Goal: Task Accomplishment & Management: Use online tool/utility

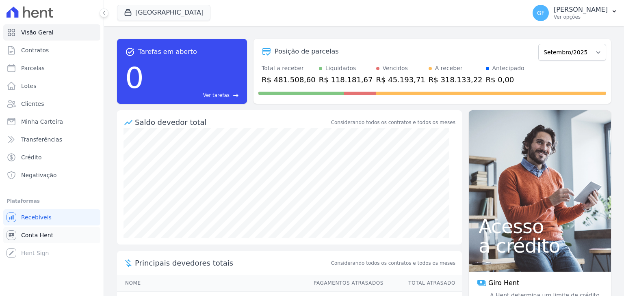
click at [41, 239] on span "Conta Hent" at bounding box center [37, 235] width 32 height 8
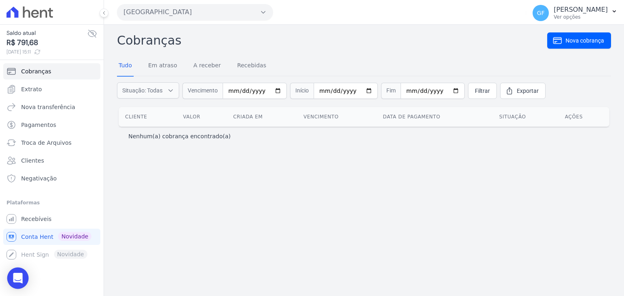
click at [24, 281] on div "Open Intercom Messenger" at bounding box center [18, 279] width 22 height 22
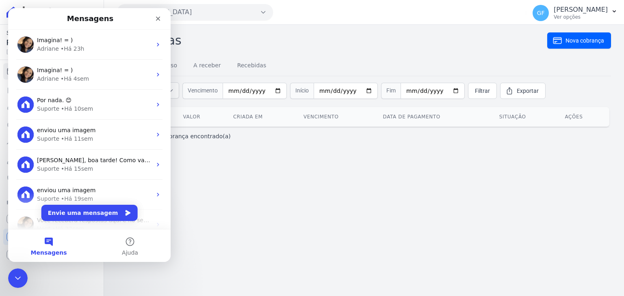
click at [21, 282] on icon "Encerramento do Messenger da Intercom" at bounding box center [18, 279] width 10 height 10
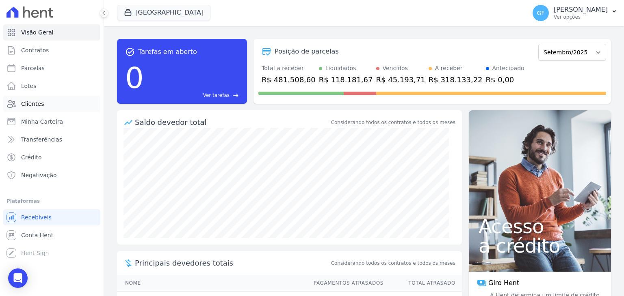
click at [34, 101] on span "Clientes" at bounding box center [32, 104] width 23 height 8
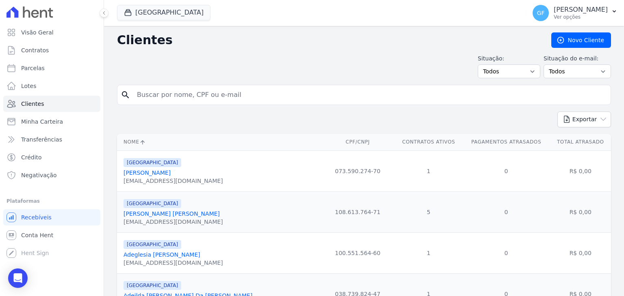
click at [107, 12] on button at bounding box center [103, 13] width 9 height 9
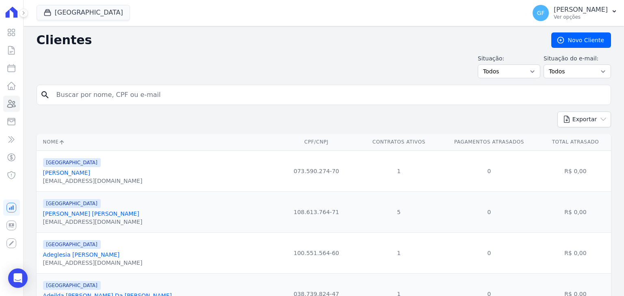
click at [105, 97] on input "search" at bounding box center [329, 95] width 555 height 16
type input "[PERSON_NAME]"
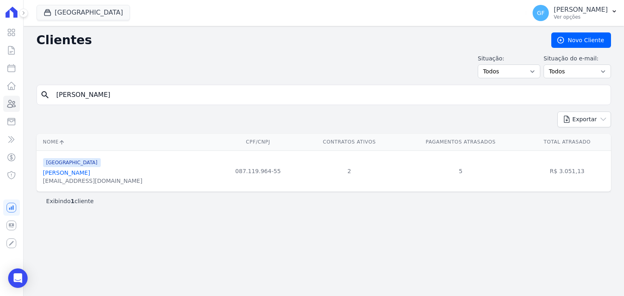
click at [84, 171] on link "[PERSON_NAME]" at bounding box center [66, 173] width 47 height 6
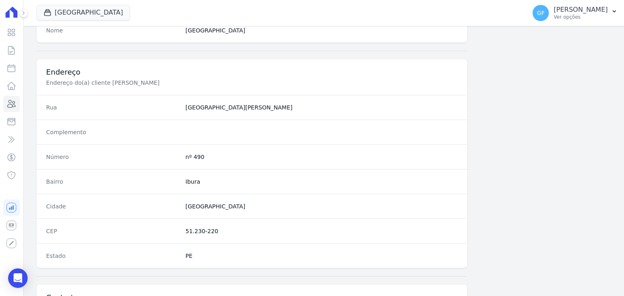
scroll to position [498, 0]
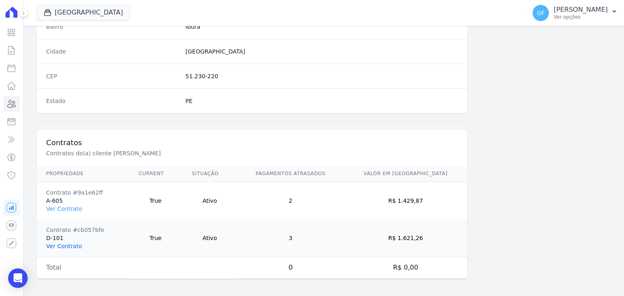
click at [71, 243] on link "Ver Contrato" at bounding box center [64, 246] width 36 height 6
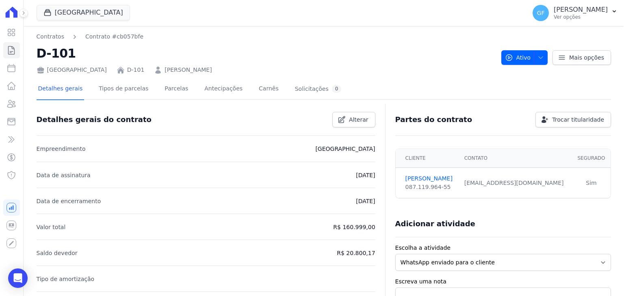
click at [154, 72] on div "[PERSON_NAME]" at bounding box center [183, 70] width 58 height 9
click at [163, 86] on link "Parcelas" at bounding box center [176, 90] width 27 height 22
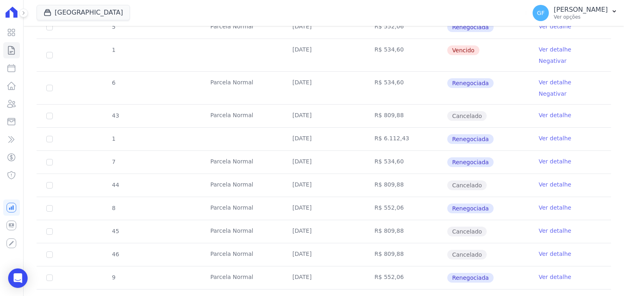
scroll to position [528, 0]
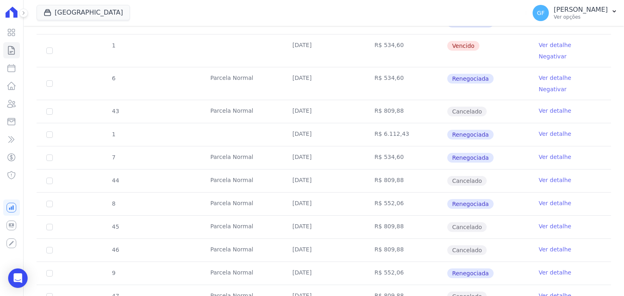
drag, startPoint x: 289, startPoint y: 80, endPoint x: 483, endPoint y: 94, distance: 194.1
click at [483, 94] on tbody "36 [GEOGRAPHIC_DATA] [DATE] R$ 809,88 Cancelado Ver detalhe 37 [GEOGRAPHIC_DATA…" at bounding box center [324, 28] width 574 height 654
click at [398, 100] on td "R$ 809,88" at bounding box center [406, 111] width 82 height 23
click at [341, 147] on td "[DATE]" at bounding box center [324, 158] width 82 height 23
drag, startPoint x: 291, startPoint y: 78, endPoint x: 473, endPoint y: 83, distance: 181.9
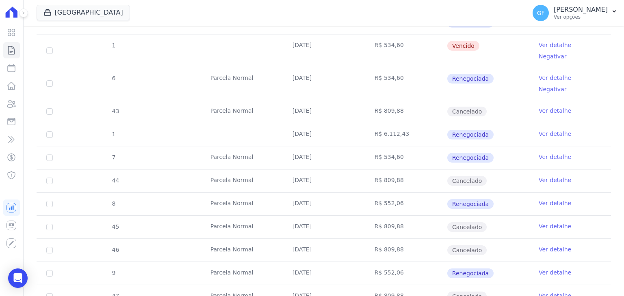
click at [473, 100] on tr "43 Parcela Normal 20/08/2025 R$ 809,88 Cancelado Ver detalhe" at bounding box center [324, 111] width 574 height 23
drag, startPoint x: 289, startPoint y: 58, endPoint x: 494, endPoint y: 93, distance: 207.3
click at [494, 93] on tbody "36 [GEOGRAPHIC_DATA] [DATE] R$ 809,88 Cancelado Ver detalhe 37 [GEOGRAPHIC_DATA…" at bounding box center [324, 28] width 574 height 654
click at [322, 67] on td "[DATE]" at bounding box center [324, 83] width 82 height 32
drag, startPoint x: 288, startPoint y: 55, endPoint x: 533, endPoint y: 58, distance: 245.6
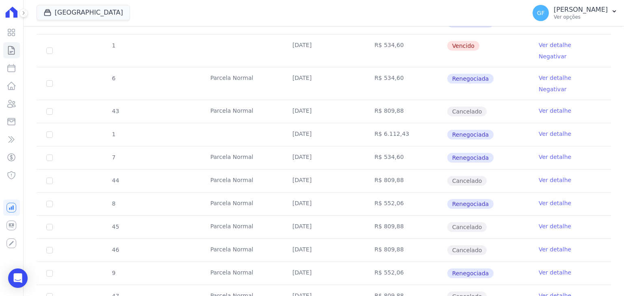
click at [533, 67] on tr "6 Parcela Normal 20/08/2025 R$ 534,60 Renegociada Ver detalhe Negativar" at bounding box center [324, 83] width 574 height 33
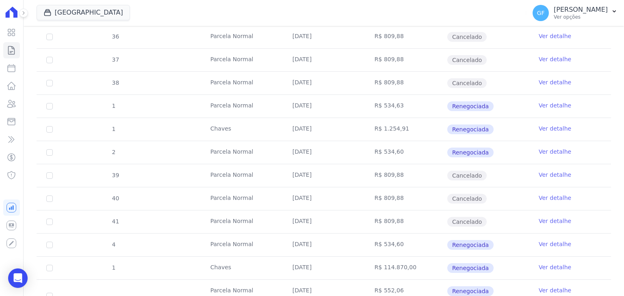
scroll to position [406, 0]
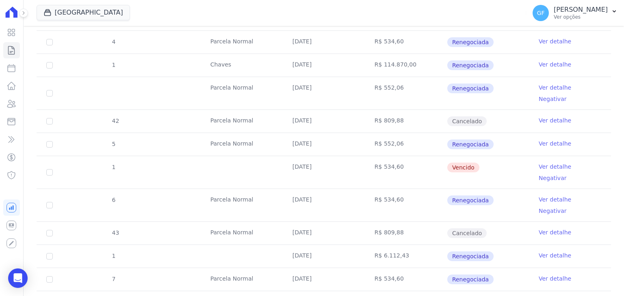
click at [344, 189] on td "[DATE]" at bounding box center [324, 205] width 82 height 32
click at [541, 196] on link "Ver detalhe" at bounding box center [554, 200] width 32 height 8
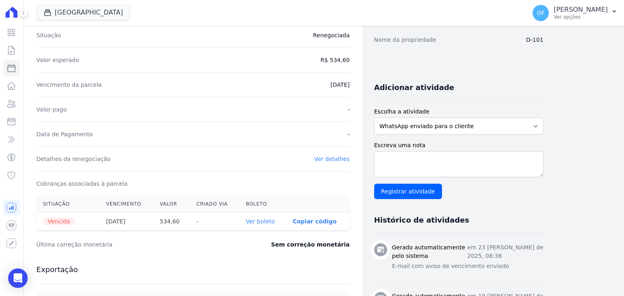
scroll to position [122, 0]
click at [257, 220] on link "Ver boleto" at bounding box center [260, 221] width 29 height 6
click at [600, 13] on p "[PERSON_NAME]" at bounding box center [580, 10] width 54 height 8
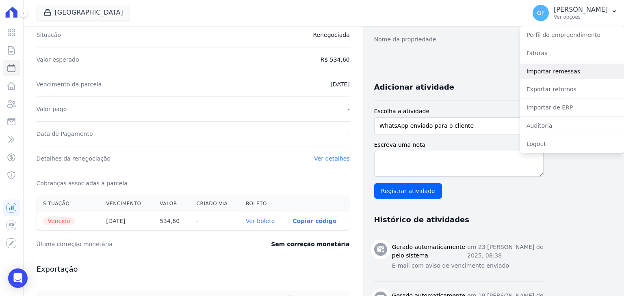
click at [544, 73] on link "Importar remessas" at bounding box center [572, 71] width 104 height 15
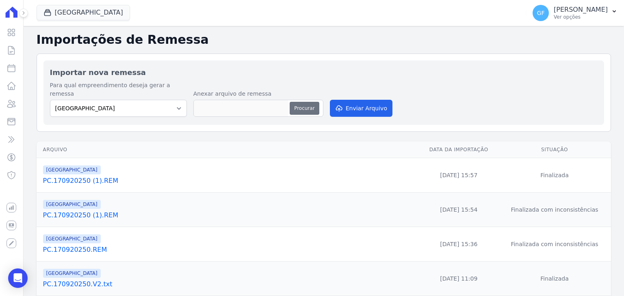
click at [313, 102] on button "Procurar" at bounding box center [303, 108] width 29 height 13
type input "PC.180920250.REM"
click at [352, 100] on button "Enviar Arquivo" at bounding box center [361, 108] width 63 height 17
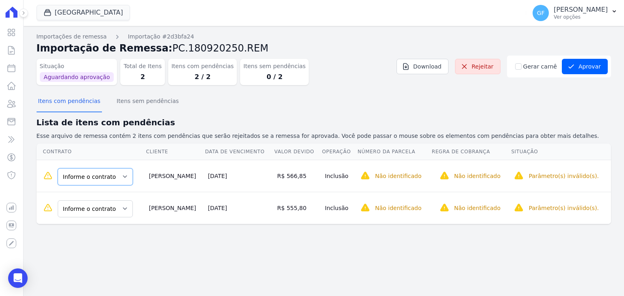
click at [107, 184] on select "Informe o contrato A-605 D-101" at bounding box center [95, 176] width 75 height 17
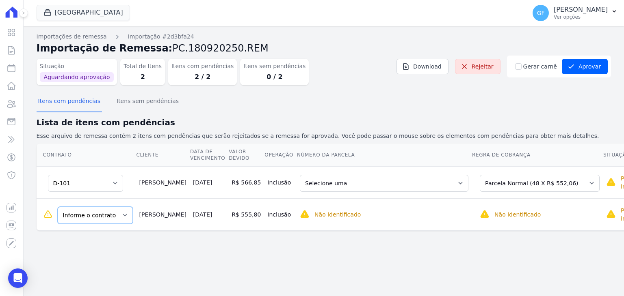
click at [88, 216] on select "Informe o contrato A-605 D-101" at bounding box center [95, 215] width 75 height 17
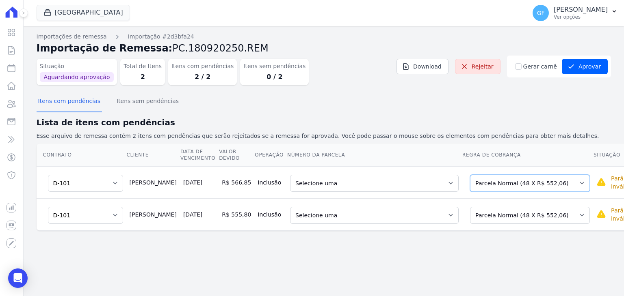
click at [496, 185] on select "Selecione uma Nova Parcela Avulsa Parcela Avulsa Existente Intercalada (2 X R$ …" at bounding box center [530, 183] width 120 height 17
click at [340, 182] on select "Selecione uma - 30/06/2025 - R$ 552,06 - Vencido (Cobrança Expirada) 5 - 20/07/…" at bounding box center [374, 183] width 168 height 17
click at [324, 215] on select "Selecione uma - 30/06/2025 - R$ 552,06 - Vencido (Cobrança Expirada) 5 - 20/07/…" at bounding box center [374, 215] width 168 height 17
click at [309, 274] on div "Importações de remessa Importação #2d3bfa24 Importação de Remessa: PC.180920250…" at bounding box center [324, 161] width 600 height 270
click at [308, 186] on select "Selecione uma - 30/06/2025 - R$ 552,06 - Vencido (Cobrança Expirada) 5 - 20/07/…" at bounding box center [374, 183] width 168 height 17
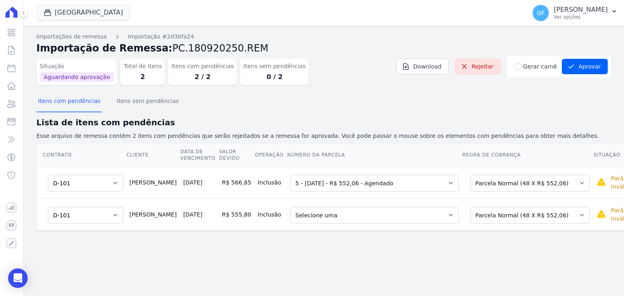
drag, startPoint x: 480, startPoint y: 128, endPoint x: 454, endPoint y: 145, distance: 31.2
click at [480, 128] on h2 "Lista de itens com pendências" at bounding box center [324, 123] width 574 height 12
click at [109, 184] on select "Informe o contrato A-605 D-101" at bounding box center [85, 183] width 75 height 17
click at [97, 185] on select "Informe o contrato A-605 D-101" at bounding box center [85, 183] width 75 height 17
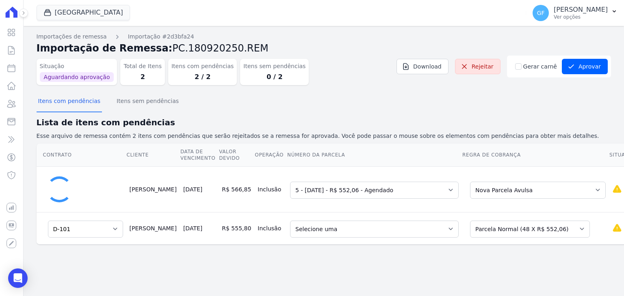
select select "a90251ff-d153-4f11-a93f-c16787467c2d"
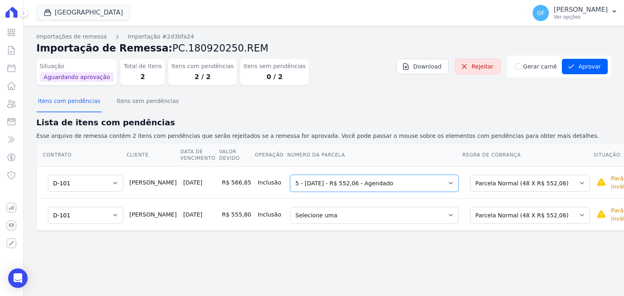
click at [393, 184] on select "Selecione uma - 30/06/2025 - R$ 552,06 - Vencido (Cobrança Expirada) 5 - 20/07/…" at bounding box center [374, 183] width 168 height 17
click at [386, 215] on select "Selecione uma - 30/06/2025 - R$ 552,06 - Vencido (Cobrança Expirada) 5 - 20/07/…" at bounding box center [374, 215] width 168 height 17
click at [325, 186] on select "Selecione uma - 30/06/2025 - R$ 552,06 - Vencido (Cobrança Expirada) 5 - 20/07/…" at bounding box center [374, 183] width 168 height 17
click at [496, 186] on select "Selecione uma Nova Parcela Avulsa Parcela Avulsa Existente Intercalada (2 X R$ …" at bounding box center [530, 183] width 120 height 17
drag, startPoint x: 377, startPoint y: 170, endPoint x: 307, endPoint y: 163, distance: 70.6
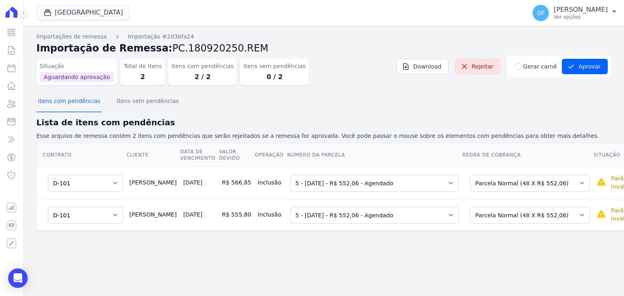
click at [377, 170] on td "Selecione uma - 30/06/2025 - R$ 552,06 - Vencido (Cobrança Expirada) 5 - 20/07/…" at bounding box center [374, 182] width 175 height 32
click at [290, 182] on select "Selecione uma - 30/06/2025 - R$ 552,06 - Vencido (Cobrança Expirada) 5 - 20/07/…" at bounding box center [374, 183] width 168 height 17
click at [352, 184] on select "Selecione uma - 30/06/2025 - R$ 552,06 - Vencido (Cobrança Expirada) 5 - 20/07/…" at bounding box center [374, 183] width 168 height 17
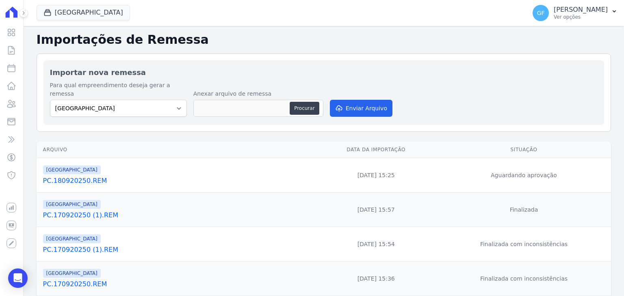
click at [64, 176] on link "PC.180920250.REM" at bounding box center [177, 181] width 269 height 10
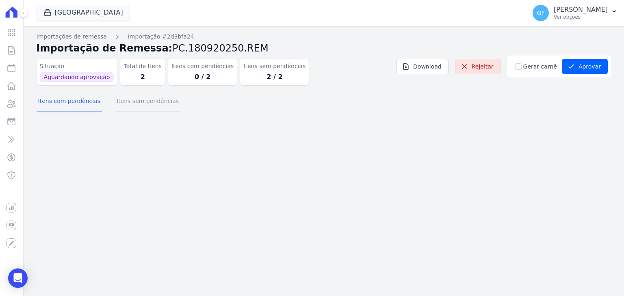
click at [133, 108] on button "Itens sem pendências" at bounding box center [147, 101] width 65 height 21
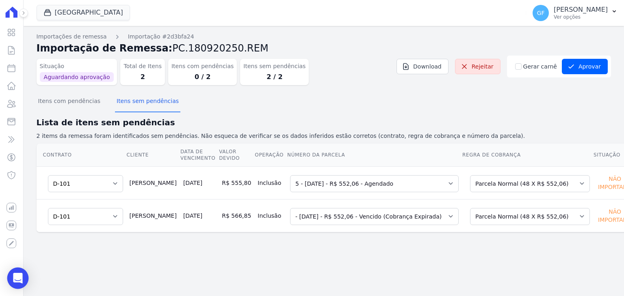
click at [11, 276] on div "Open Intercom Messenger" at bounding box center [18, 279] width 22 height 22
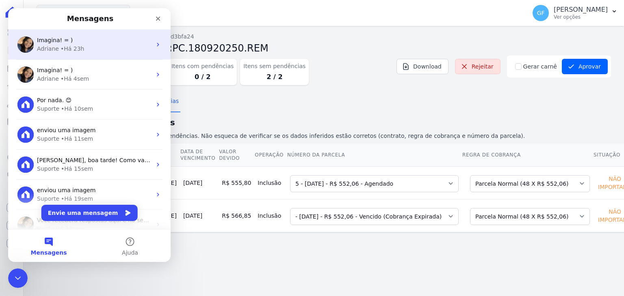
click at [50, 49] on div "Adriane" at bounding box center [48, 49] width 22 height 9
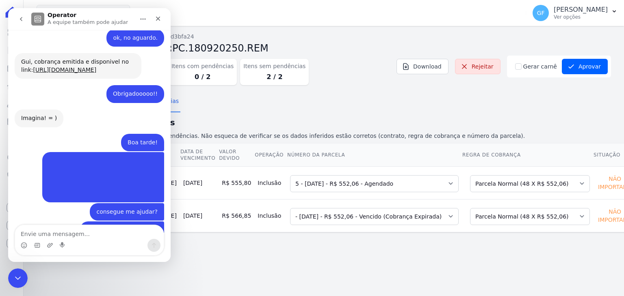
scroll to position [6027, 0]
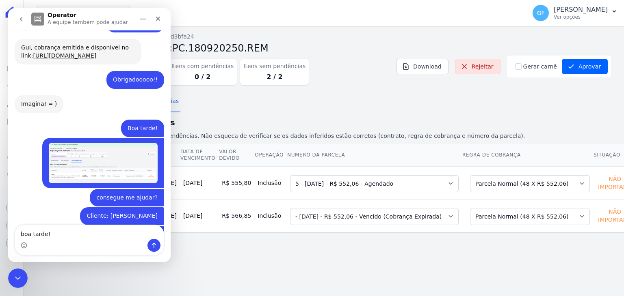
type textarea "boa tarde!"
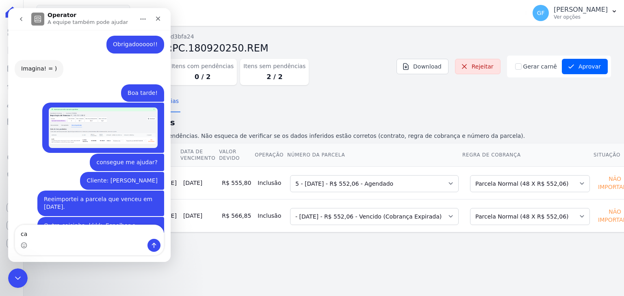
type textarea "c"
type textarea "acabei de importar uma remessa e deu erro"
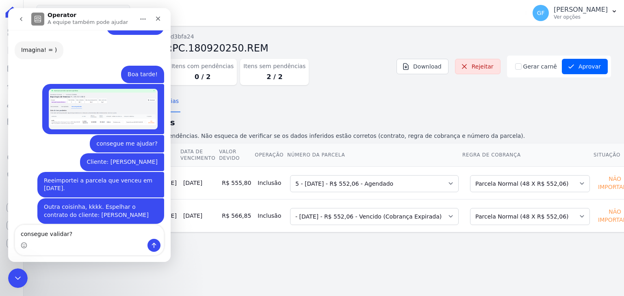
type textarea "consegue validar?"
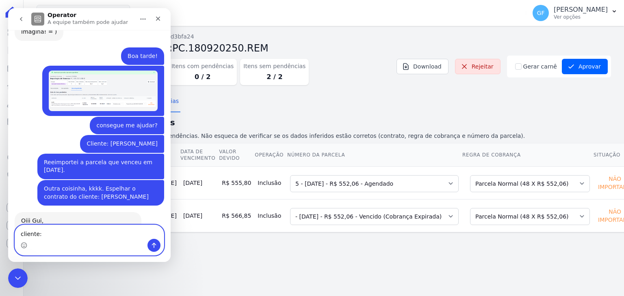
paste textarea "[PERSON_NAME]"
type textarea "cliente: [PERSON_NAME]"
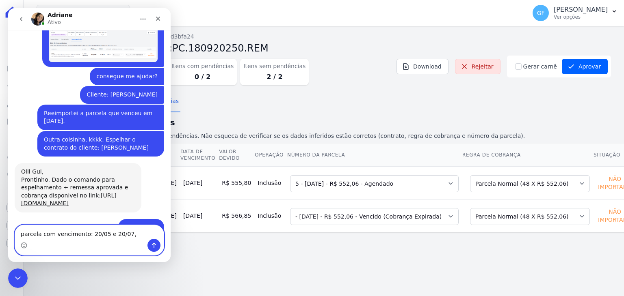
scroll to position [6168, 0]
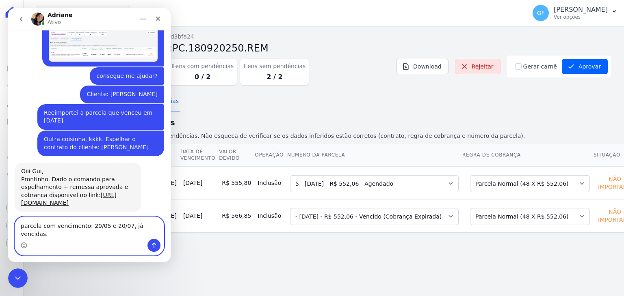
type textarea "parcela com vencimento: 20/05 e 20/07, já vencidas."
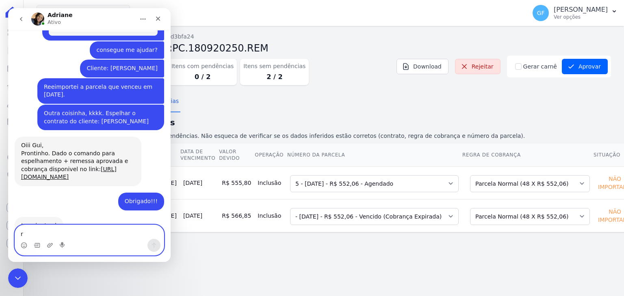
scroll to position [6195, 0]
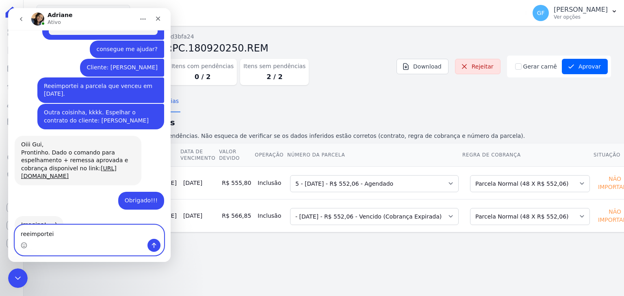
type textarea "reeimportei"
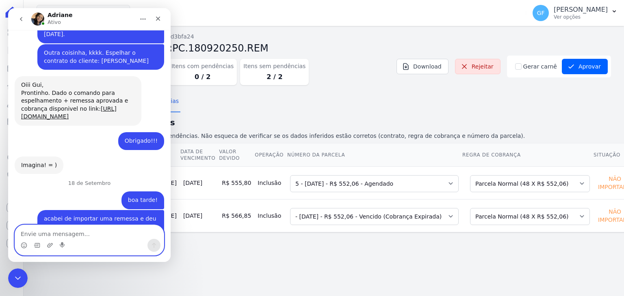
scroll to position [6294, 0]
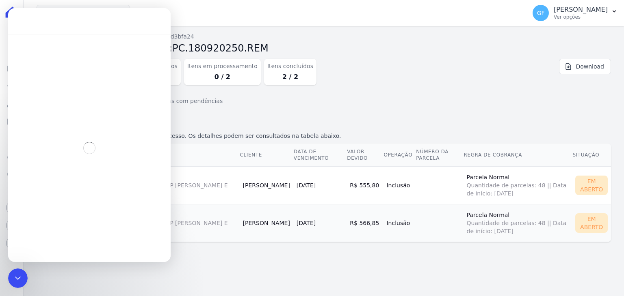
click at [514, 124] on h2 "Lista de itens concluídos" at bounding box center [324, 123] width 574 height 12
click at [12, 273] on icon "Encerramento do Messenger da Intercom" at bounding box center [17, 277] width 10 height 10
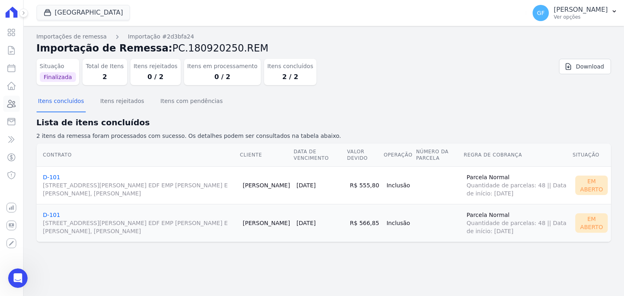
scroll to position [2137, 0]
click at [13, 106] on icon at bounding box center [11, 104] width 10 height 10
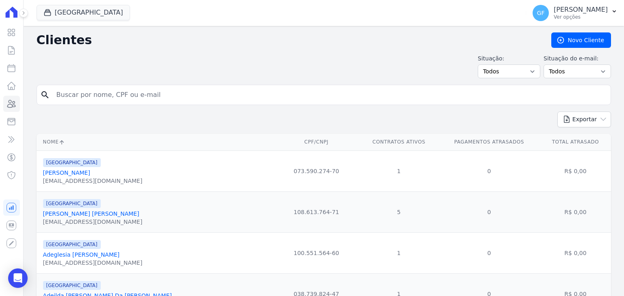
click at [123, 92] on input "search" at bounding box center [329, 95] width 555 height 16
paste input "[PERSON_NAME]"
type input "[PERSON_NAME]"
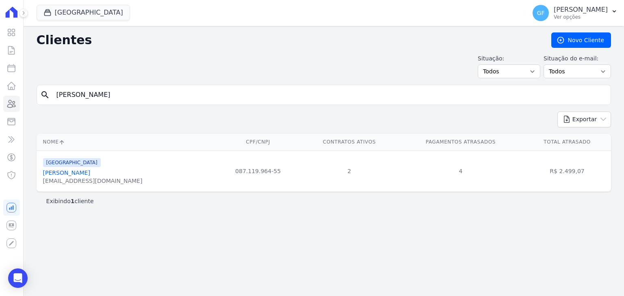
click at [90, 176] on link "[PERSON_NAME]" at bounding box center [66, 173] width 47 height 6
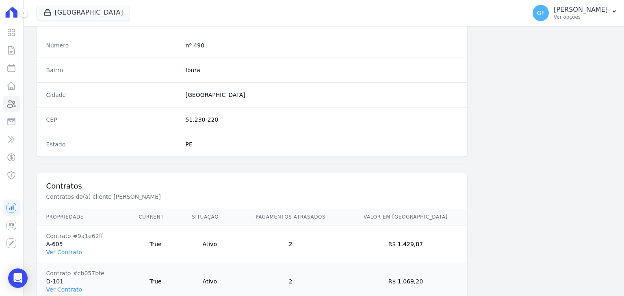
scroll to position [498, 0]
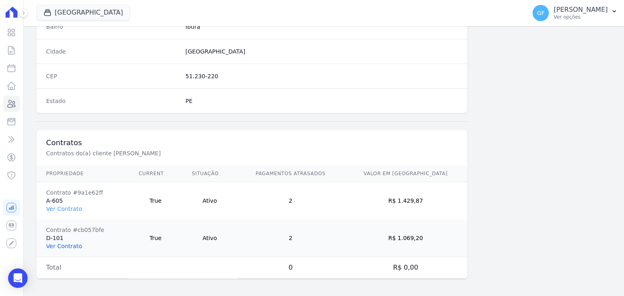
click at [75, 246] on link "Ver Contrato" at bounding box center [64, 246] width 36 height 6
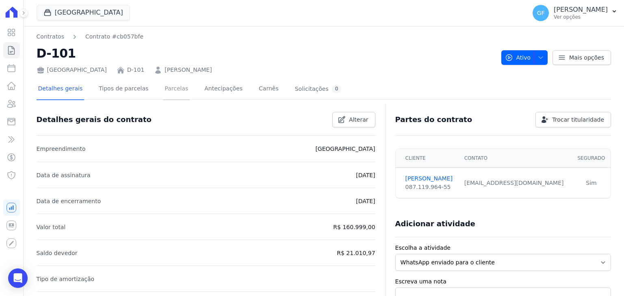
click at [169, 91] on link "Parcelas" at bounding box center [176, 90] width 27 height 22
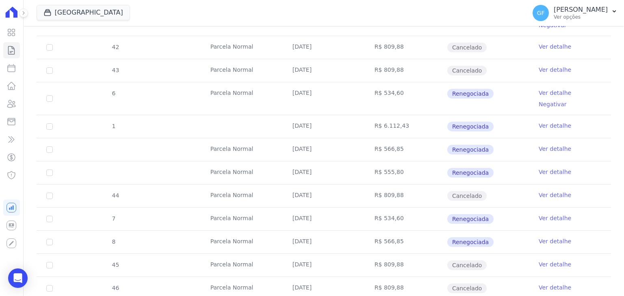
scroll to position [475, 0]
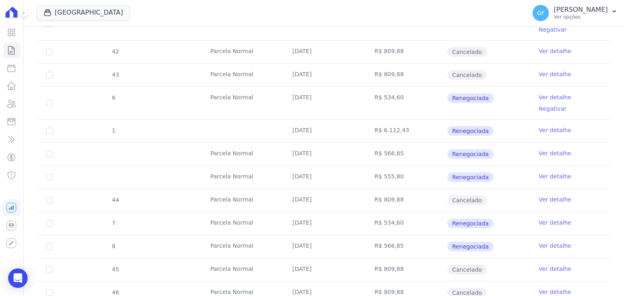
drag, startPoint x: 210, startPoint y: 132, endPoint x: 488, endPoint y: 152, distance: 278.8
click at [488, 152] on tbody "36 [GEOGRAPHIC_DATA] [DATE] R$ 809,88 Cancelado Ver detalhe 37 [GEOGRAPHIC_DATA…" at bounding box center [324, 75] width 574 height 644
click at [483, 149] on span "Renegociada" at bounding box center [470, 154] width 46 height 10
click at [546, 149] on link "Ver detalhe" at bounding box center [554, 153] width 32 height 8
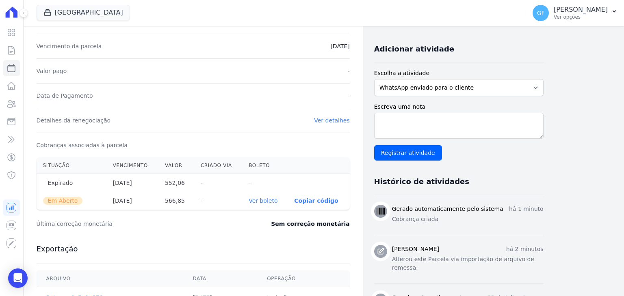
scroll to position [162, 0]
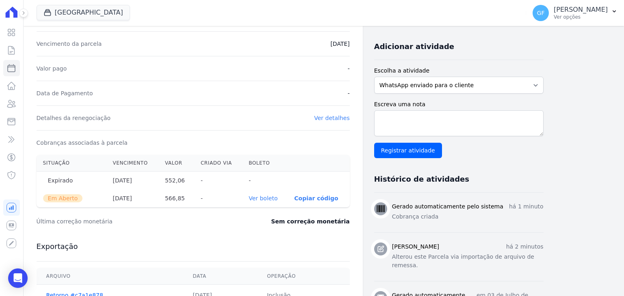
click at [255, 196] on link "Ver boleto" at bounding box center [262, 198] width 29 height 6
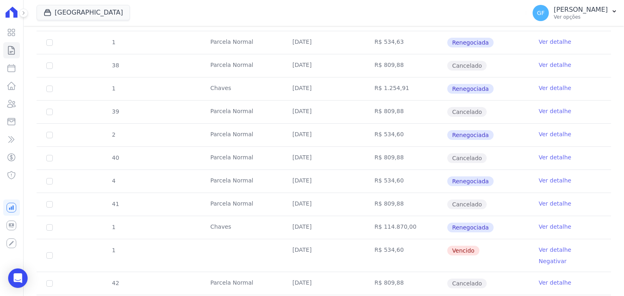
scroll to position [447, 0]
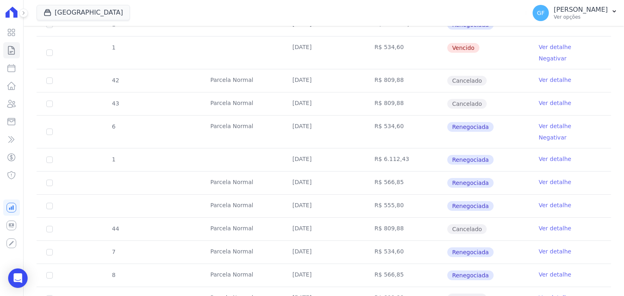
drag, startPoint x: 294, startPoint y: 163, endPoint x: 400, endPoint y: 175, distance: 106.7
click at [417, 171] on tr "Parcela Normal [DATE] R$ 566,85 Renegociada Ver detalhe" at bounding box center [324, 182] width 574 height 23
drag, startPoint x: 376, startPoint y: 190, endPoint x: 360, endPoint y: 190, distance: 15.4
click at [375, 195] on td "R$ 555,80" at bounding box center [406, 206] width 82 height 23
drag, startPoint x: 292, startPoint y: 187, endPoint x: 435, endPoint y: 189, distance: 143.3
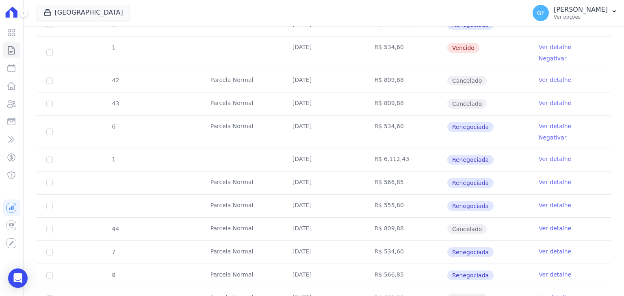
click at [435, 194] on tr "Parcela Normal [DATE] R$ 555,80 Renegociada Ver detalhe" at bounding box center [324, 205] width 574 height 23
click at [517, 195] on td "Renegociada" at bounding box center [488, 206] width 82 height 23
click at [538, 201] on link "Ver detalhe" at bounding box center [554, 205] width 32 height 8
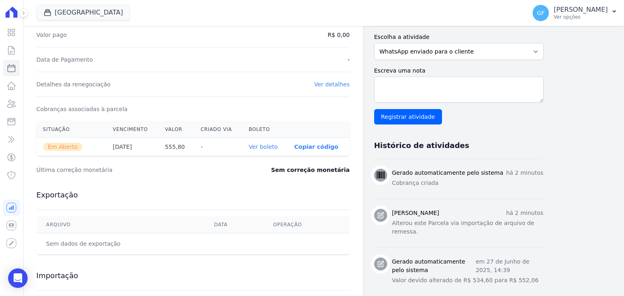
scroll to position [203, 0]
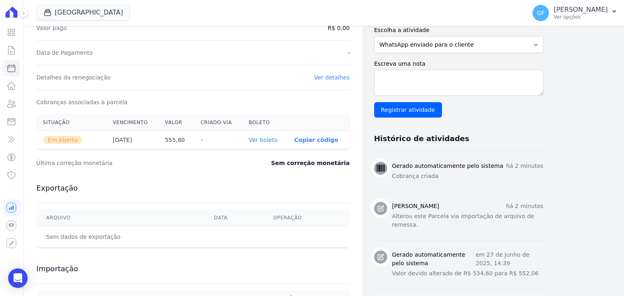
click at [265, 138] on link "Ver boleto" at bounding box center [262, 140] width 29 height 6
click at [32, 276] on div "Contratos Contrato #cb057bfe [GEOGRAPHIC_DATA] [GEOGRAPHIC_DATA] [GEOGRAPHIC_DA…" at bounding box center [193, 108] width 339 height 570
click at [22, 275] on div "Open Intercom Messenger" at bounding box center [18, 279] width 22 height 22
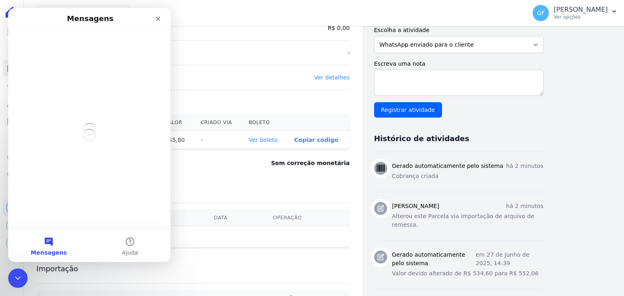
scroll to position [0, 0]
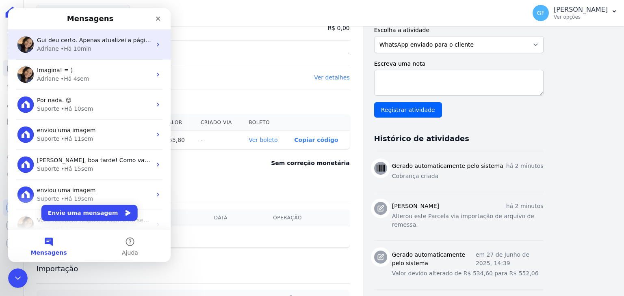
click at [68, 50] on div "• Há 10min" at bounding box center [75, 49] width 31 height 9
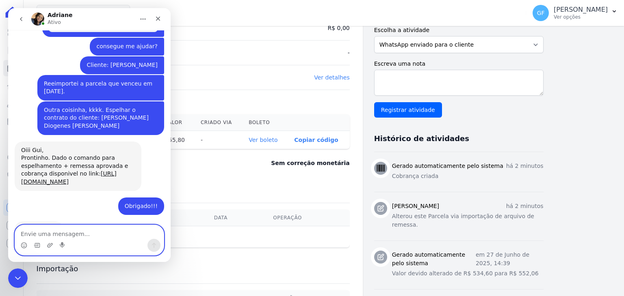
click at [57, 232] on textarea "Envie uma mensagem..." at bounding box center [89, 232] width 149 height 14
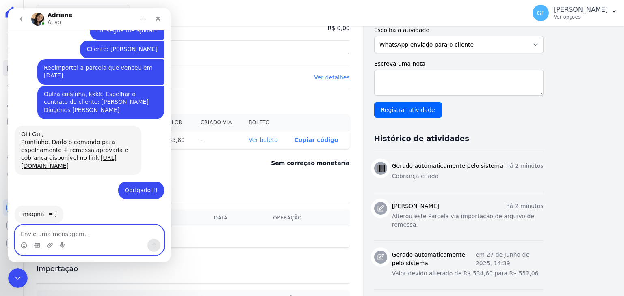
scroll to position [5998, 0]
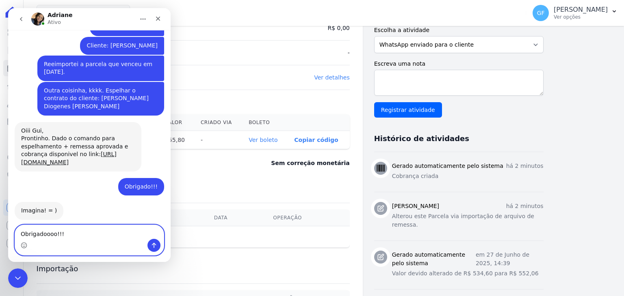
type textarea "Obrigadoooo!!!"
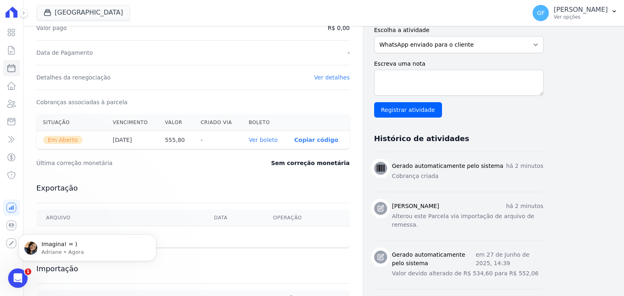
scroll to position [6067, 0]
